Goal: Find specific page/section: Find specific page/section

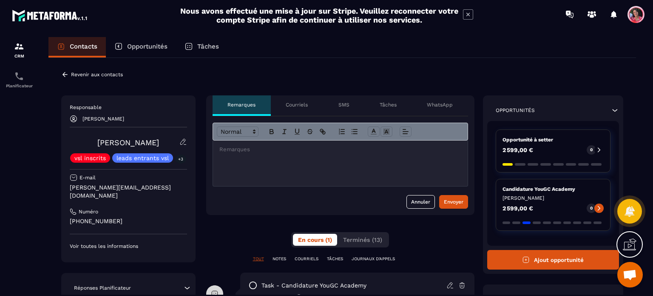
click at [75, 116] on icon at bounding box center [74, 119] width 8 height 8
click at [75, 119] on icon at bounding box center [74, 119] width 8 height 8
click at [185, 142] on icon at bounding box center [182, 142] width 5 height 6
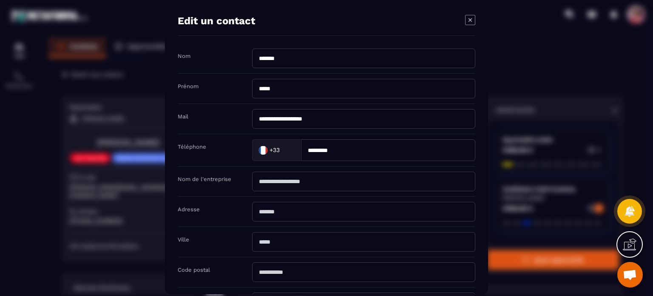
click at [473, 16] on icon "Modal window" at bounding box center [470, 20] width 10 height 10
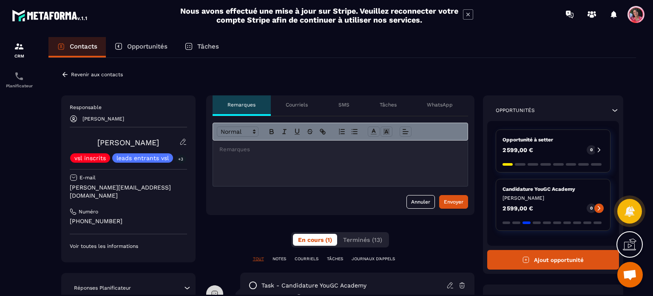
click at [630, 243] on icon at bounding box center [630, 244] width 14 height 14
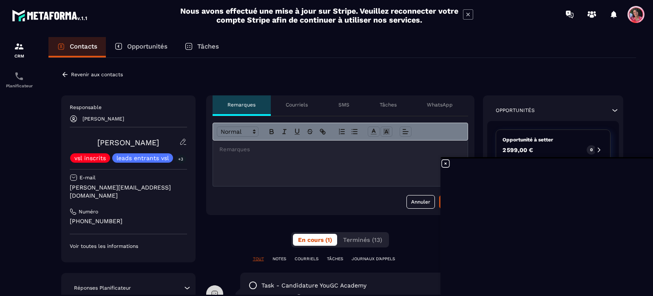
click at [149, 41] on div "Opportunités" at bounding box center [141, 47] width 70 height 20
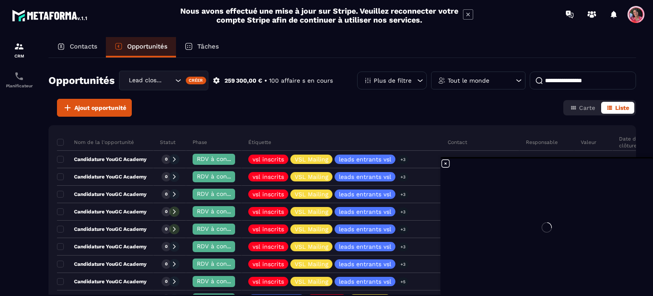
click at [444, 163] on div at bounding box center [547, 226] width 213 height 137
click at [208, 44] on p "Tâches" at bounding box center [208, 47] width 22 height 8
